Goal: Transaction & Acquisition: Book appointment/travel/reservation

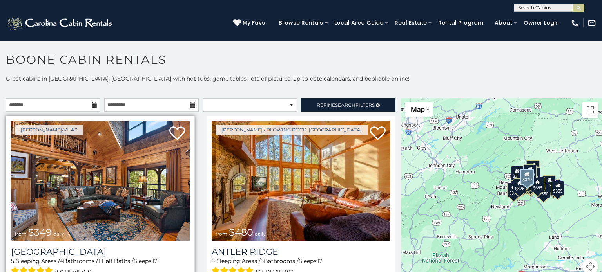
click at [187, 138] on img at bounding box center [100, 181] width 179 height 120
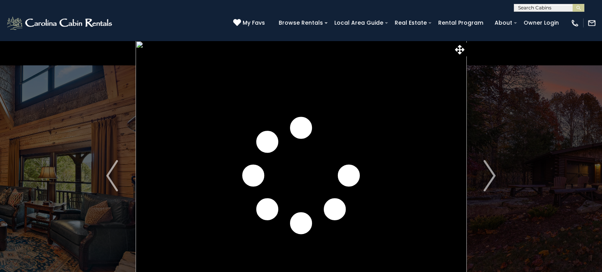
scroll to position [33, 0]
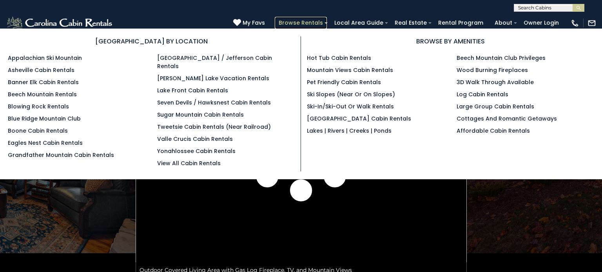
click at [318, 24] on link "Browse Rentals" at bounding box center [301, 23] width 52 height 12
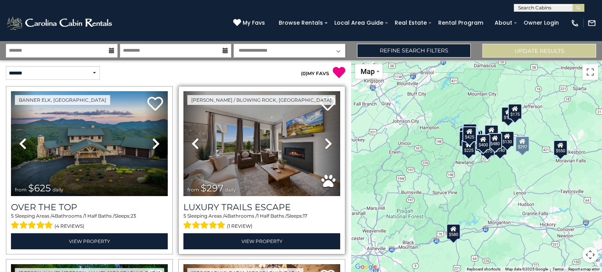
click at [325, 141] on icon at bounding box center [329, 144] width 8 height 13
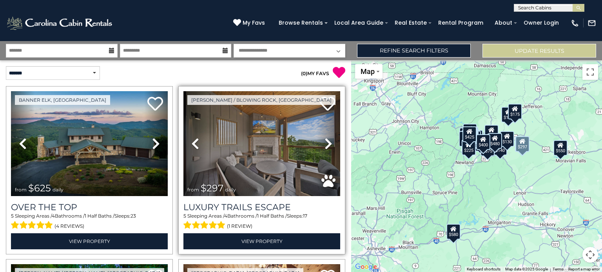
click at [325, 141] on icon at bounding box center [329, 144] width 8 height 13
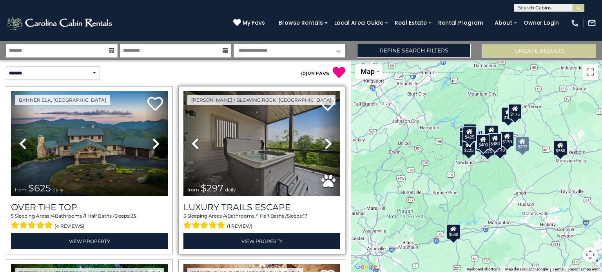
click at [325, 141] on icon at bounding box center [329, 144] width 8 height 13
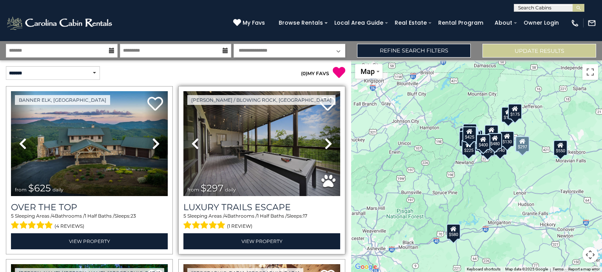
click at [325, 141] on icon at bounding box center [329, 144] width 8 height 13
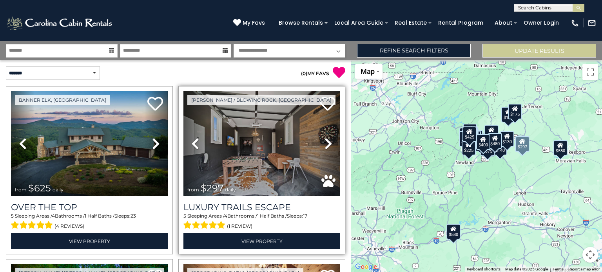
click at [325, 141] on icon at bounding box center [329, 144] width 8 height 13
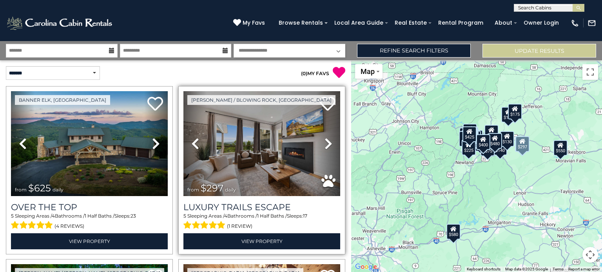
click at [325, 141] on icon at bounding box center [329, 144] width 8 height 13
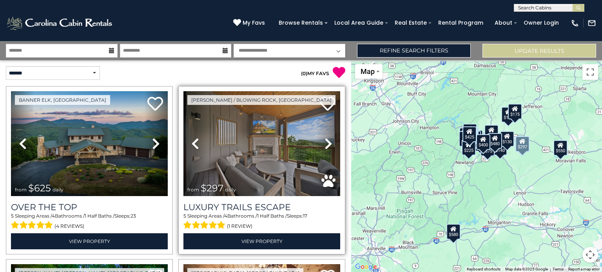
click at [325, 141] on icon at bounding box center [329, 144] width 8 height 13
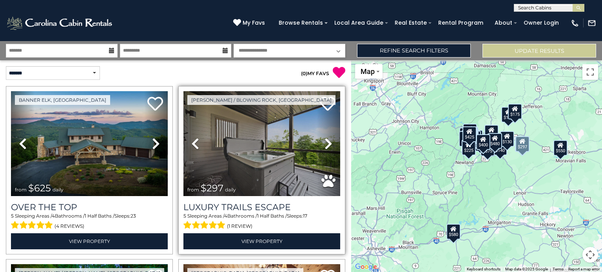
click at [325, 141] on icon at bounding box center [329, 144] width 8 height 13
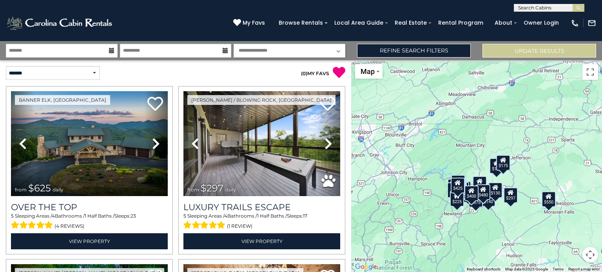
drag, startPoint x: 414, startPoint y: 153, endPoint x: 403, endPoint y: 207, distance: 54.6
click at [403, 207] on div "$625 $297 $175 $300 $580 $290 $424 $395 $270 $185 $230 $550 $349 $230 $160 $325…" at bounding box center [476, 166] width 251 height 212
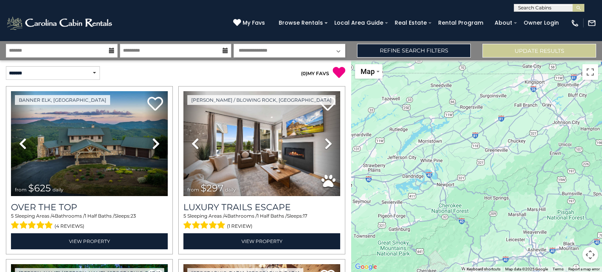
drag, startPoint x: 429, startPoint y: 183, endPoint x: 601, endPoint y: 136, distance: 178.0
click at [601, 136] on div "$625 $297 $175 $300 $290 $424 $395 $270 $185 $230 $550 $349 $230 $160 $325 $185…" at bounding box center [476, 166] width 251 height 212
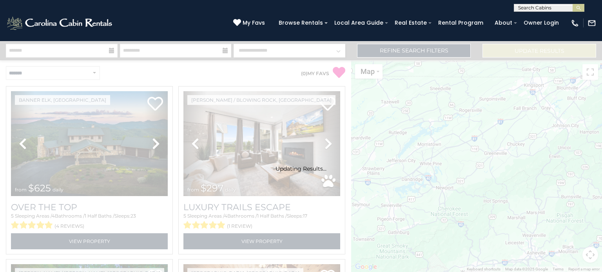
drag, startPoint x: 398, startPoint y: 180, endPoint x: 471, endPoint y: 182, distance: 73.0
click at [471, 181] on div "Updating Results..." at bounding box center [301, 156] width 602 height 231
click at [452, 187] on div "Updating Results..." at bounding box center [301, 156] width 602 height 231
click at [194, 19] on div "(828) 295-6000 My Favs Browse Rentals Local Area Guide Activities & Attractions…" at bounding box center [301, 26] width 602 height 29
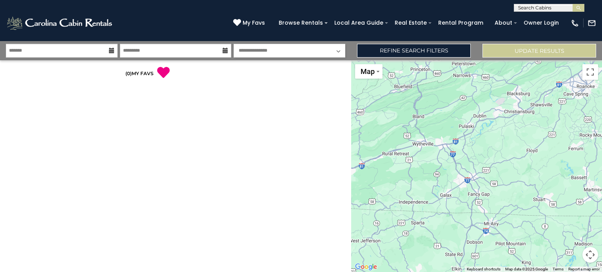
drag, startPoint x: 511, startPoint y: 159, endPoint x: 192, endPoint y: 290, distance: 344.5
click at [192, 272] on html "**********" at bounding box center [301, 136] width 602 height 272
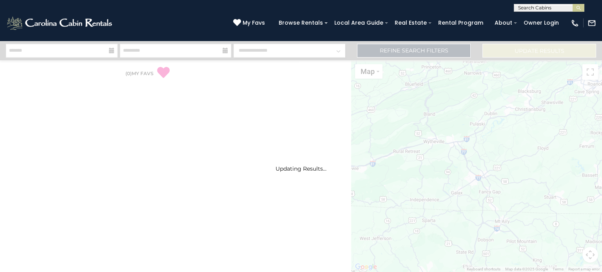
drag, startPoint x: 389, startPoint y: 192, endPoint x: 353, endPoint y: 226, distance: 49.1
click at [353, 226] on div "Updating Results..." at bounding box center [301, 156] width 602 height 231
drag, startPoint x: 495, startPoint y: 184, endPoint x: 401, endPoint y: 248, distance: 114.1
click at [399, 254] on div "Updating Results..." at bounding box center [301, 156] width 602 height 231
drag, startPoint x: 505, startPoint y: 169, endPoint x: 476, endPoint y: 205, distance: 46.3
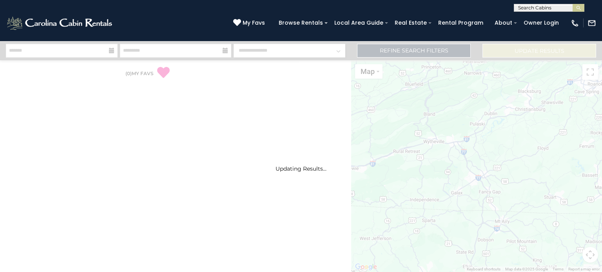
click at [476, 205] on div "Updating Results..." at bounding box center [301, 156] width 602 height 231
click at [465, 177] on div "Updating Results..." at bounding box center [301, 156] width 602 height 231
click at [326, 145] on div "Updating Results..." at bounding box center [301, 157] width 602 height 31
click at [292, 122] on div "Updating Results..." at bounding box center [301, 156] width 602 height 231
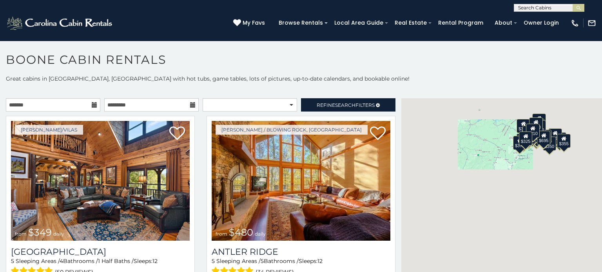
drag, startPoint x: 473, startPoint y: 244, endPoint x: 479, endPoint y: 197, distance: 47.4
click at [479, 197] on div "$349 $480 $525 $315 $355 $675 $635 $930 $400 $451 $330 $400 $485 $460 $395 $255…" at bounding box center [501, 191] width 201 height 186
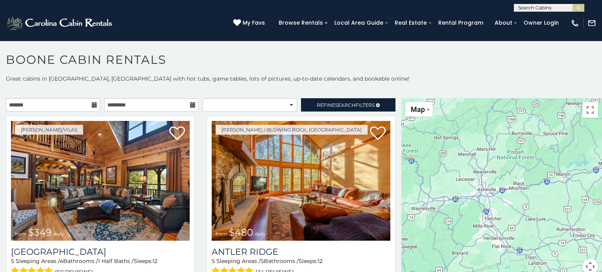
drag, startPoint x: 457, startPoint y: 246, endPoint x: 526, endPoint y: 189, distance: 90.2
click at [526, 189] on div at bounding box center [501, 191] width 201 height 186
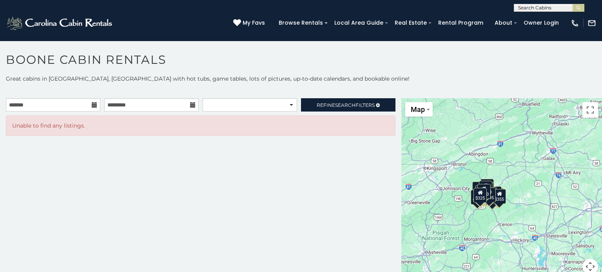
drag, startPoint x: 541, startPoint y: 216, endPoint x: 479, endPoint y: 273, distance: 84.6
click at [479, 272] on html "**********" at bounding box center [301, 138] width 602 height 277
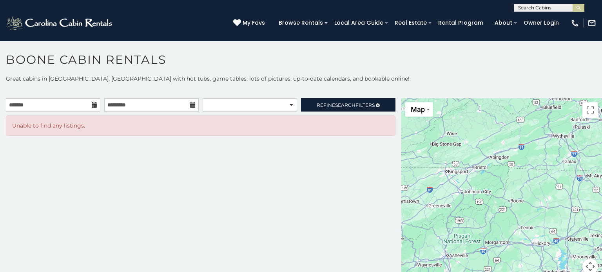
click at [519, 200] on div at bounding box center [501, 191] width 201 height 186
click at [518, 200] on div at bounding box center [501, 191] width 201 height 186
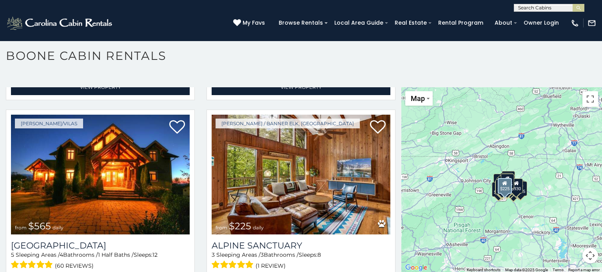
scroll to position [1547, 0]
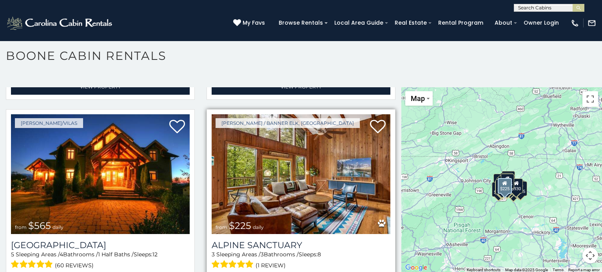
click at [299, 179] on img at bounding box center [301, 174] width 179 height 120
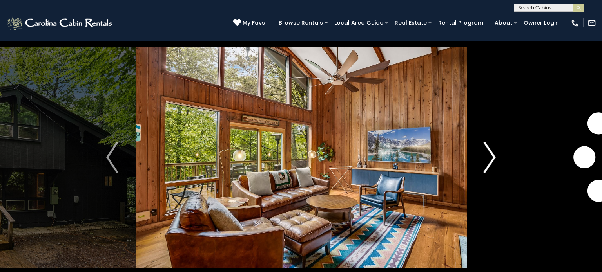
scroll to position [18, 0]
click at [495, 157] on img "Next" at bounding box center [490, 157] width 12 height 31
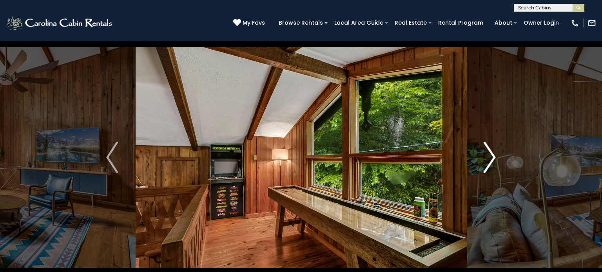
click at [495, 157] on img "Next" at bounding box center [490, 157] width 12 height 31
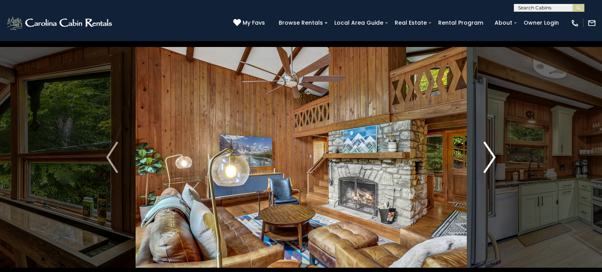
click at [495, 157] on img "Next" at bounding box center [490, 157] width 12 height 31
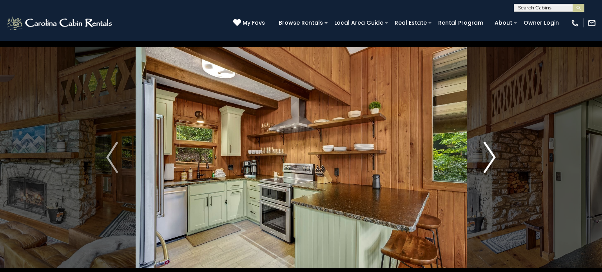
click at [495, 157] on img "Next" at bounding box center [490, 157] width 12 height 31
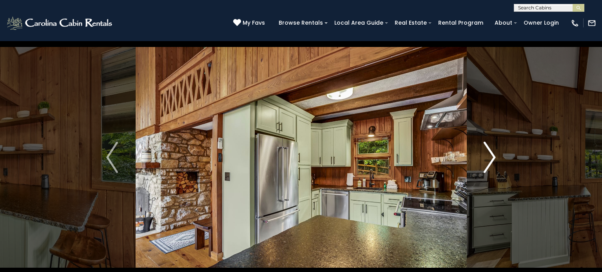
click at [495, 157] on img "Next" at bounding box center [490, 157] width 12 height 31
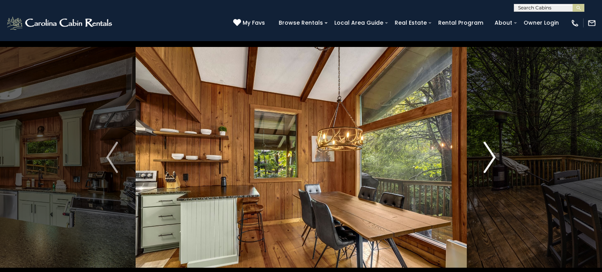
click at [495, 157] on img "Next" at bounding box center [490, 157] width 12 height 31
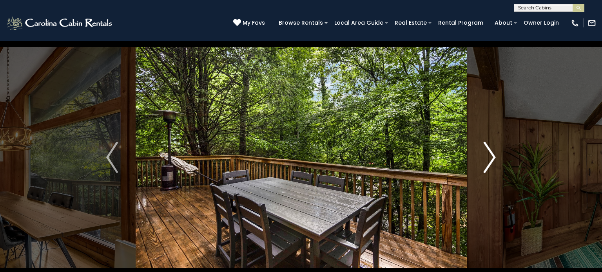
click at [495, 157] on img "Next" at bounding box center [490, 157] width 12 height 31
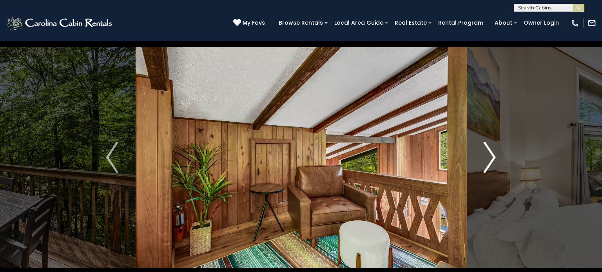
click at [495, 157] on img "Next" at bounding box center [490, 157] width 12 height 31
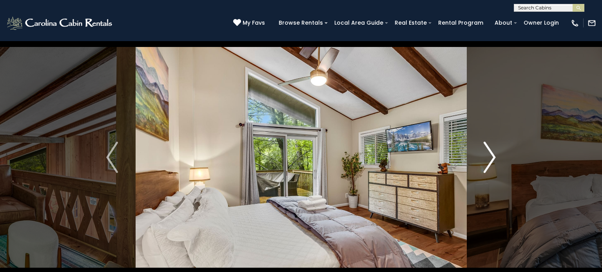
click at [495, 157] on img "Next" at bounding box center [490, 157] width 12 height 31
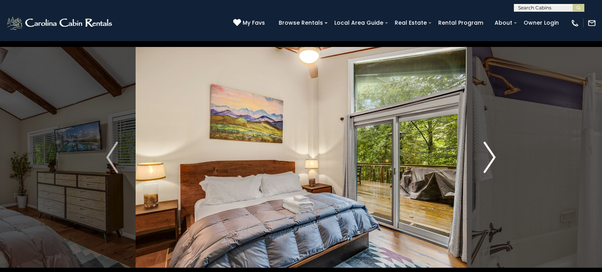
click at [495, 157] on img "Next" at bounding box center [490, 157] width 12 height 31
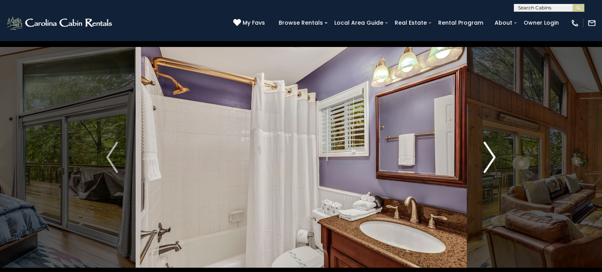
click at [495, 157] on img "Next" at bounding box center [490, 157] width 12 height 31
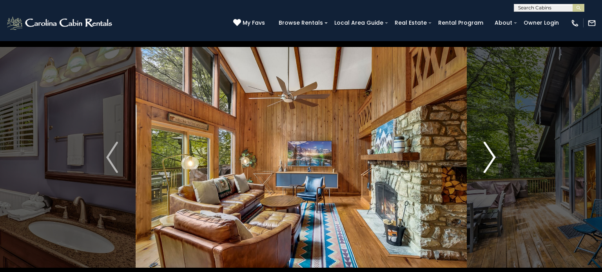
click at [495, 157] on img "Next" at bounding box center [490, 157] width 12 height 31
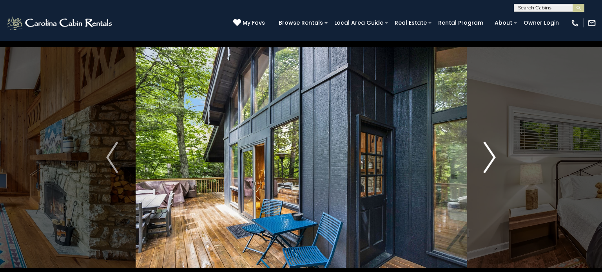
click at [495, 157] on img "Next" at bounding box center [490, 157] width 12 height 31
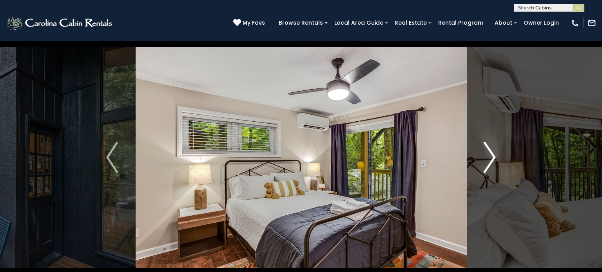
click at [495, 157] on img "Next" at bounding box center [490, 157] width 12 height 31
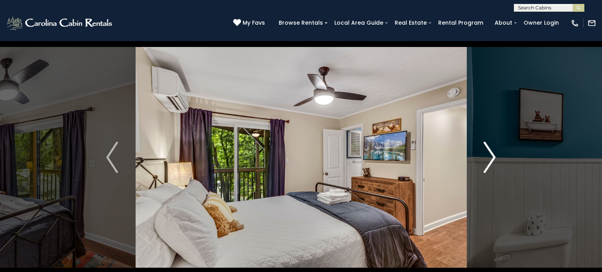
click at [495, 157] on img "Next" at bounding box center [490, 157] width 12 height 31
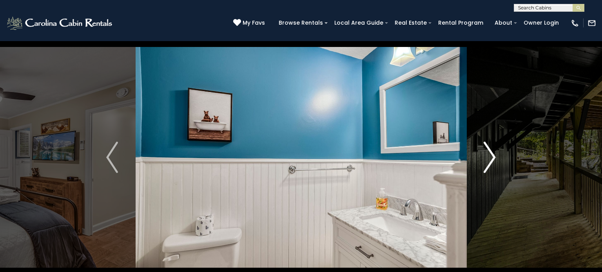
click at [495, 157] on img "Next" at bounding box center [490, 157] width 12 height 31
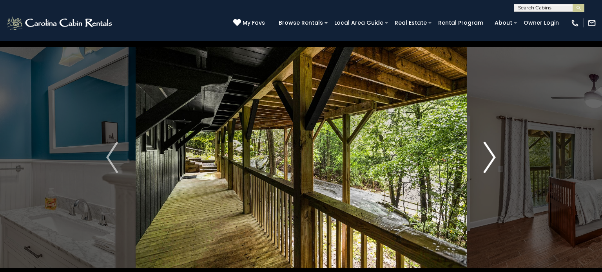
click at [495, 157] on img "Next" at bounding box center [490, 157] width 12 height 31
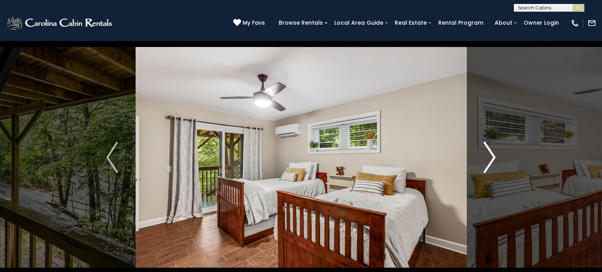
click at [495, 157] on img "Next" at bounding box center [490, 157] width 12 height 31
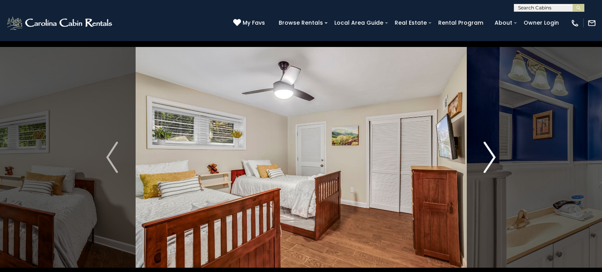
click at [495, 157] on img "Next" at bounding box center [490, 157] width 12 height 31
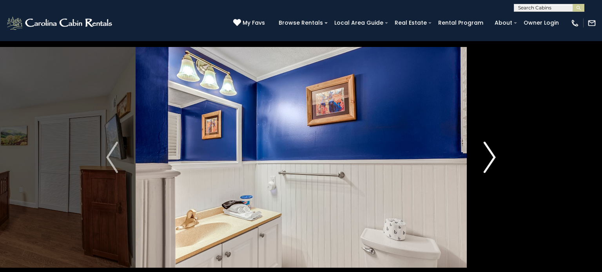
click at [495, 157] on img "Next" at bounding box center [490, 157] width 12 height 31
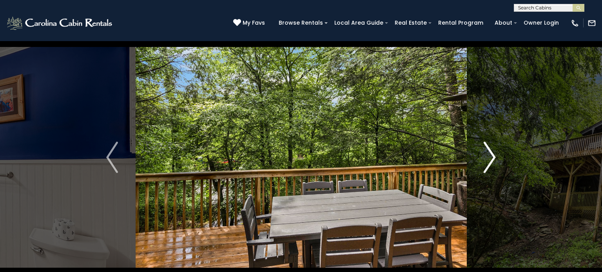
click at [495, 157] on img "Next" at bounding box center [490, 157] width 12 height 31
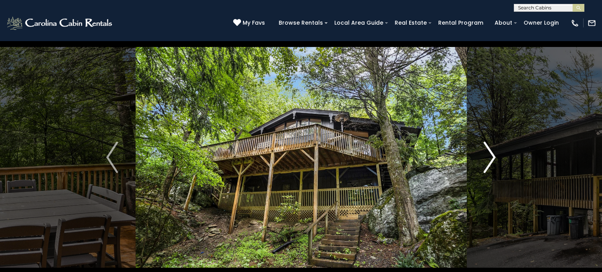
click at [495, 157] on img "Next" at bounding box center [490, 157] width 12 height 31
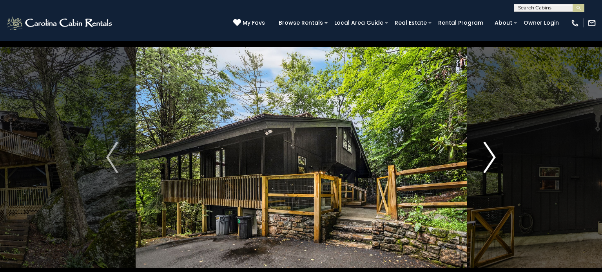
click at [495, 157] on img "Next" at bounding box center [490, 157] width 12 height 31
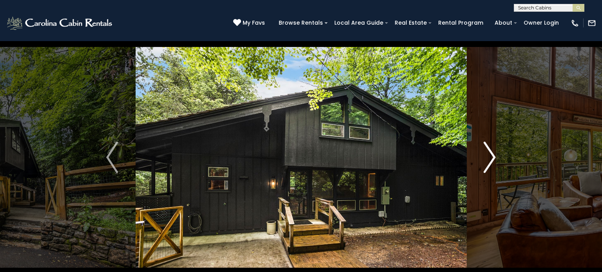
click at [495, 157] on img "Next" at bounding box center [490, 157] width 12 height 31
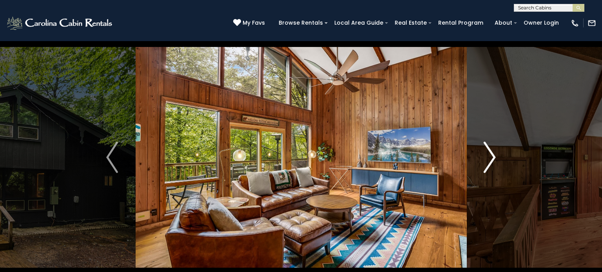
click at [495, 157] on img "Next" at bounding box center [490, 157] width 12 height 31
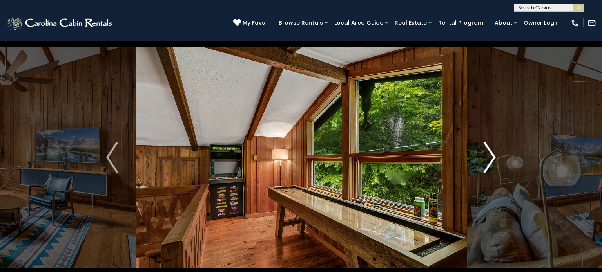
click at [495, 157] on img "Next" at bounding box center [490, 157] width 12 height 31
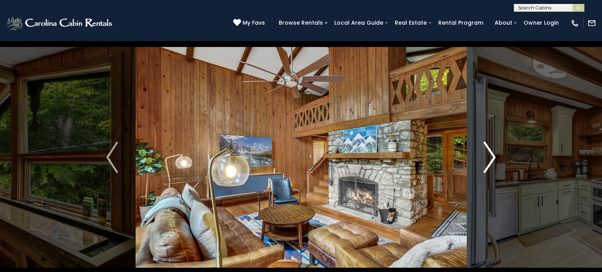
click at [495, 157] on img "Next" at bounding box center [490, 157] width 12 height 31
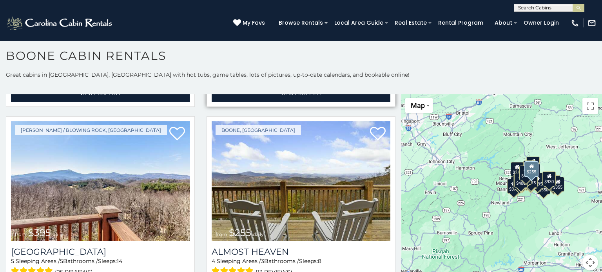
scroll to position [1386, 0]
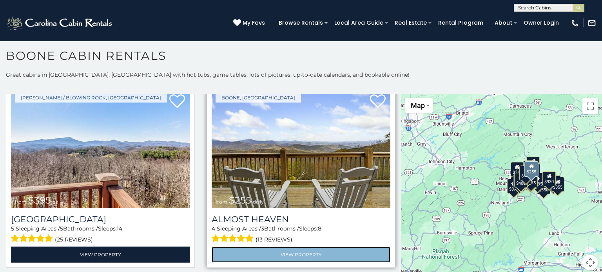
click at [296, 253] on link "View Property" at bounding box center [301, 255] width 179 height 16
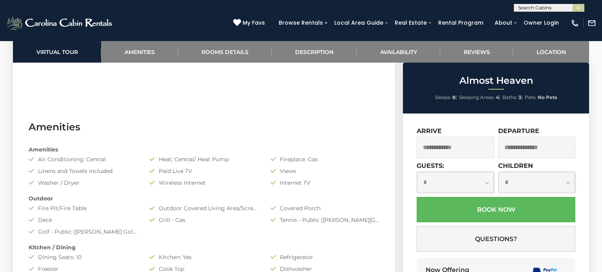
scroll to position [639, 0]
